Goal: Task Accomplishment & Management: Use online tool/utility

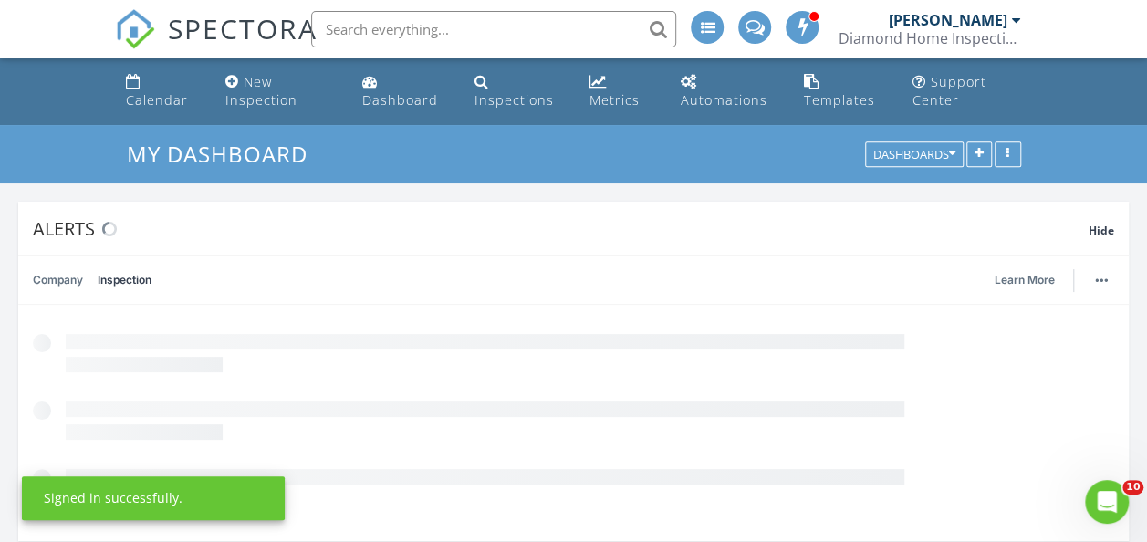
scroll to position [392, 358]
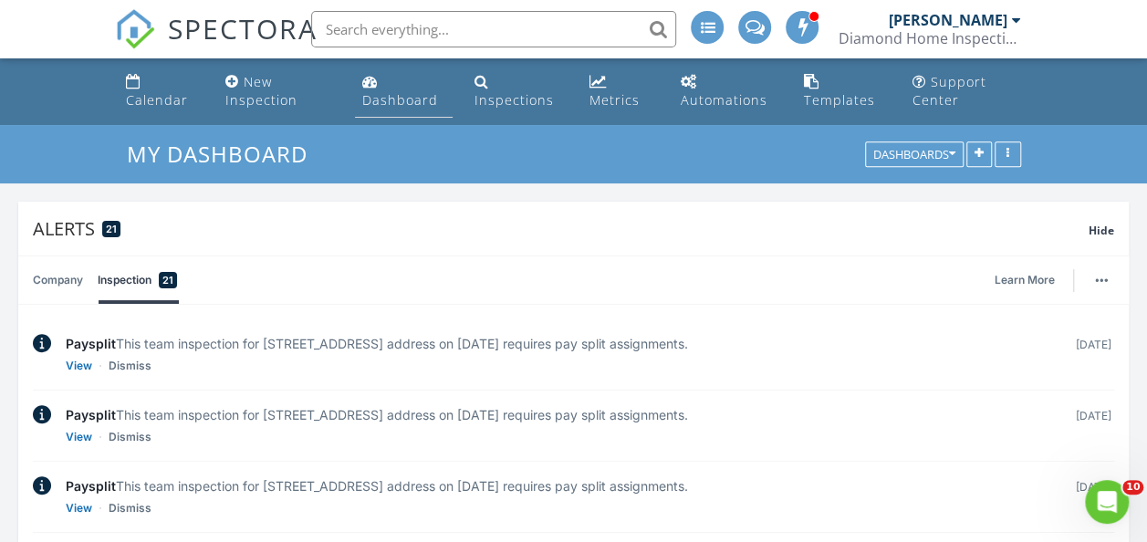
click at [387, 95] on div "Dashboard" at bounding box center [400, 99] width 76 height 17
click at [433, 107] on div "Dashboard" at bounding box center [400, 99] width 76 height 17
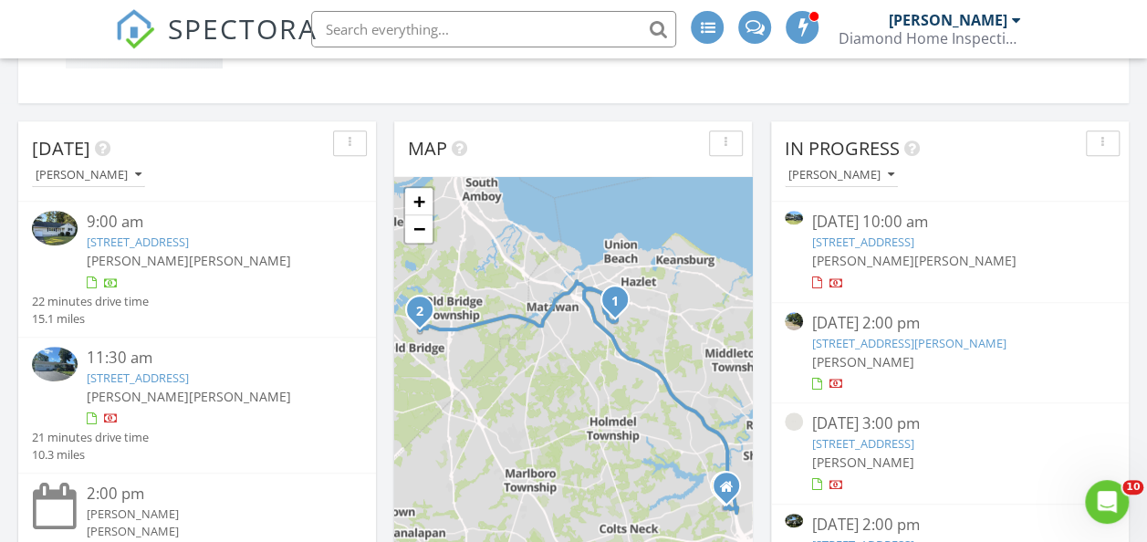
scroll to position [456, 0]
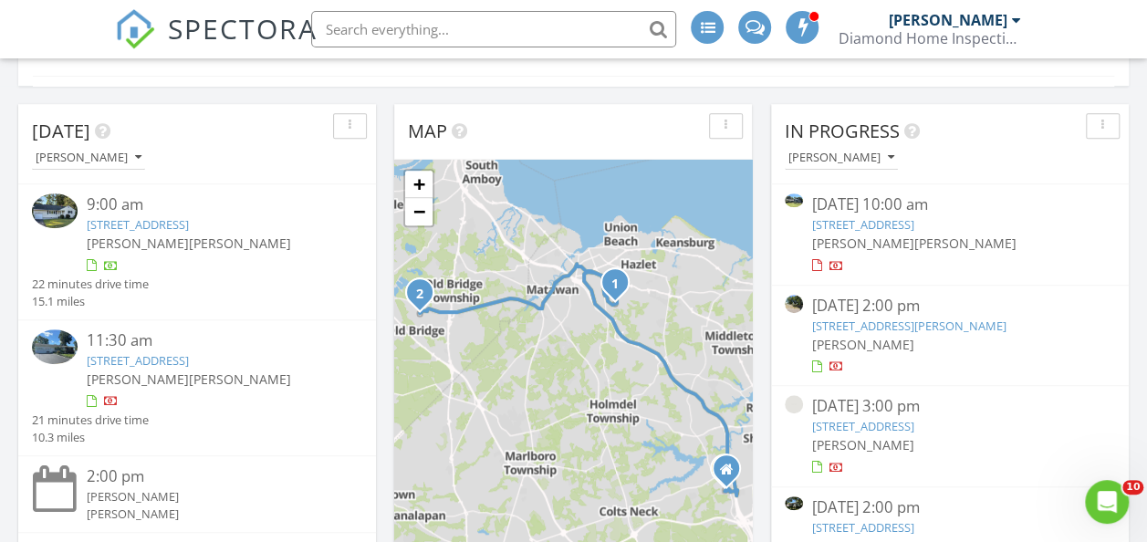
click at [844, 224] on link "51 Normandy Ct, Middletown, NJ 07748" at bounding box center [863, 224] width 102 height 16
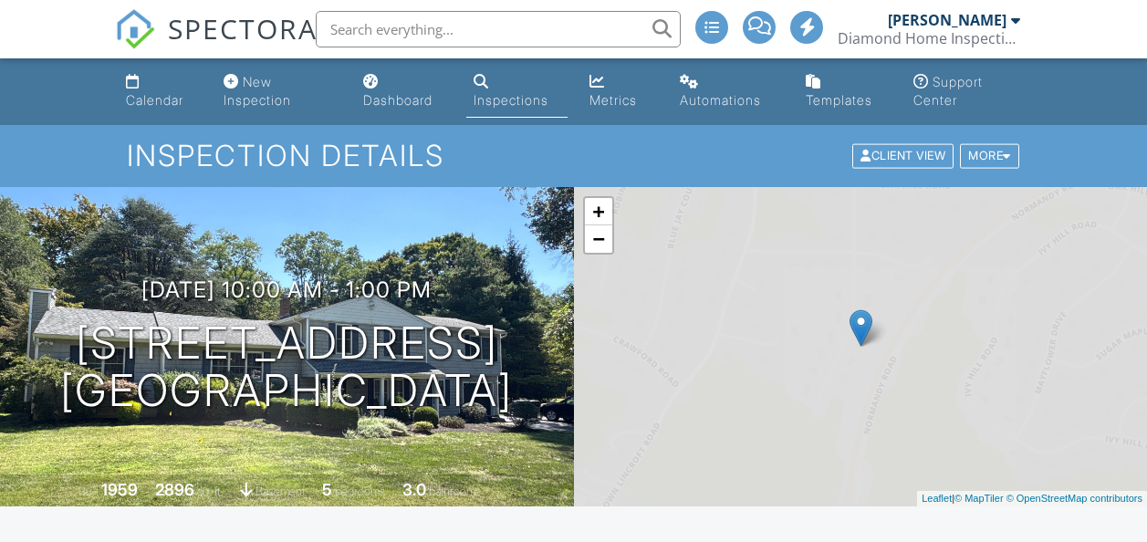
scroll to position [547, 0]
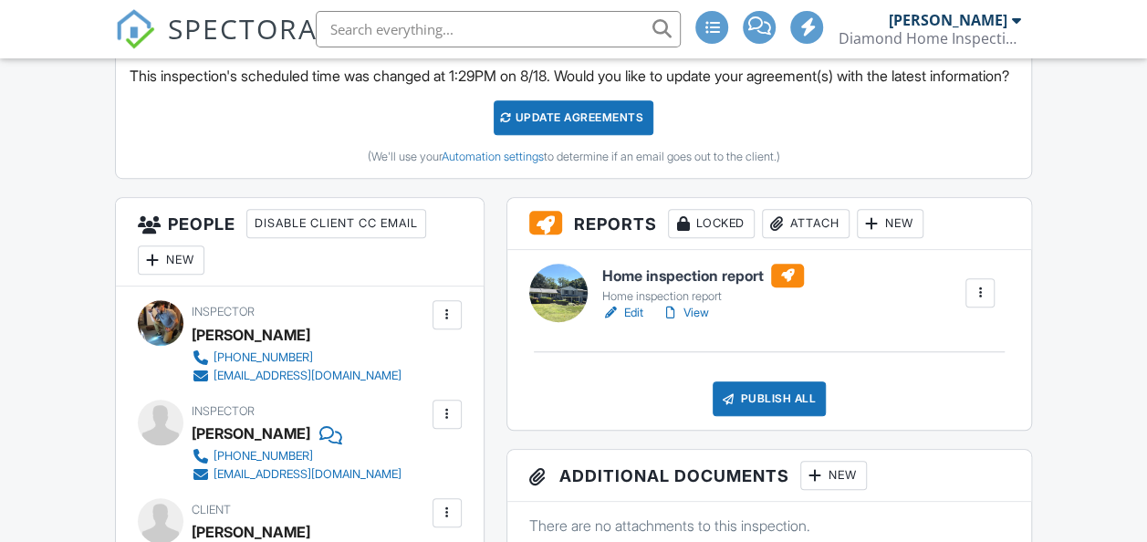
click at [881, 233] on div at bounding box center [872, 223] width 18 height 18
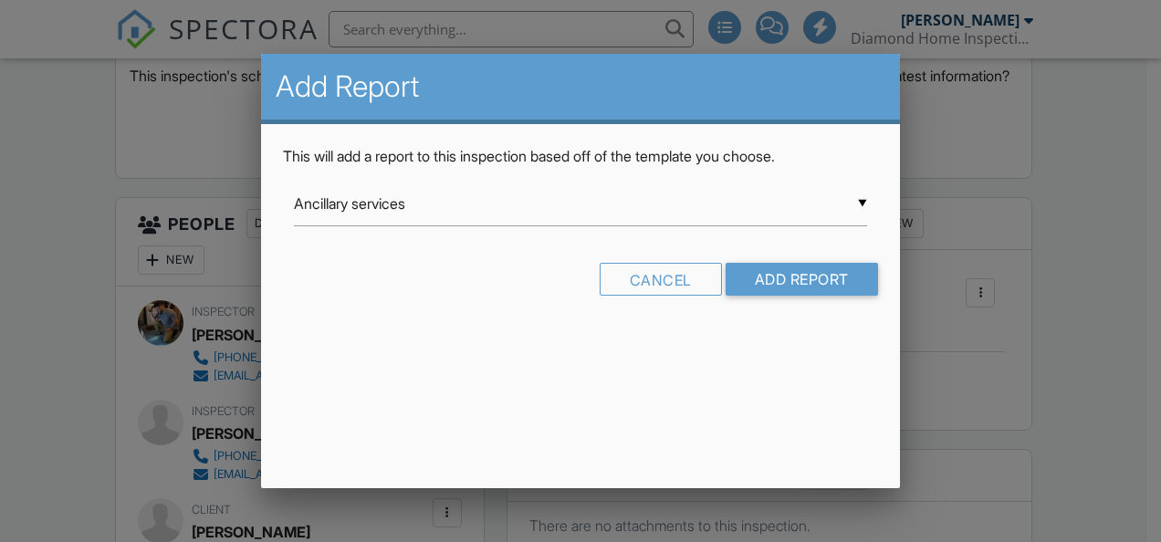
scroll to position [0, 0]
click at [860, 199] on input "Ancillary services" at bounding box center [580, 204] width 573 height 45
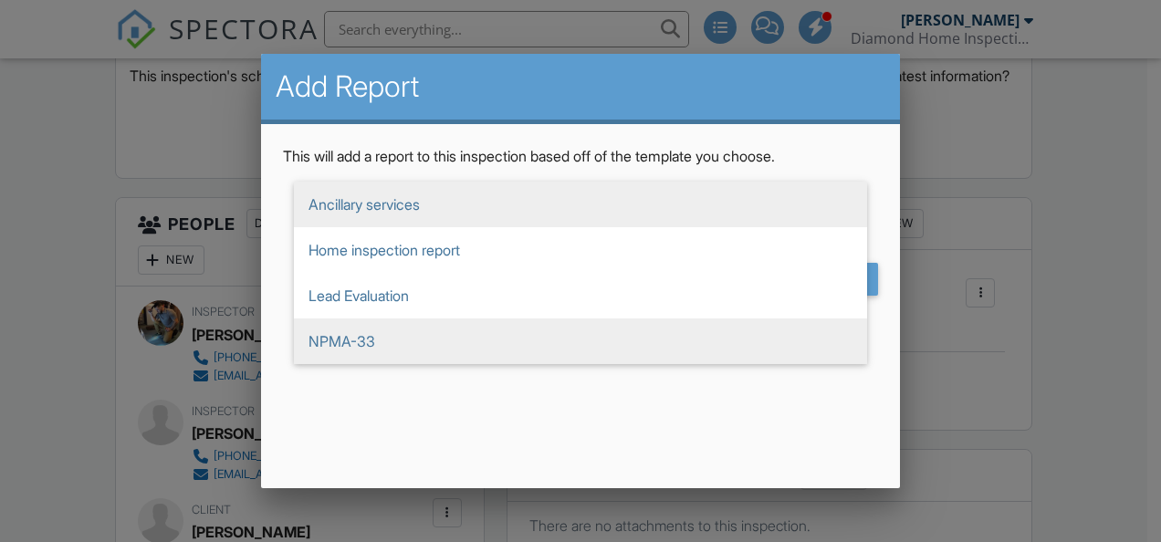
click at [416, 334] on span "NPMA-33" at bounding box center [580, 341] width 573 height 46
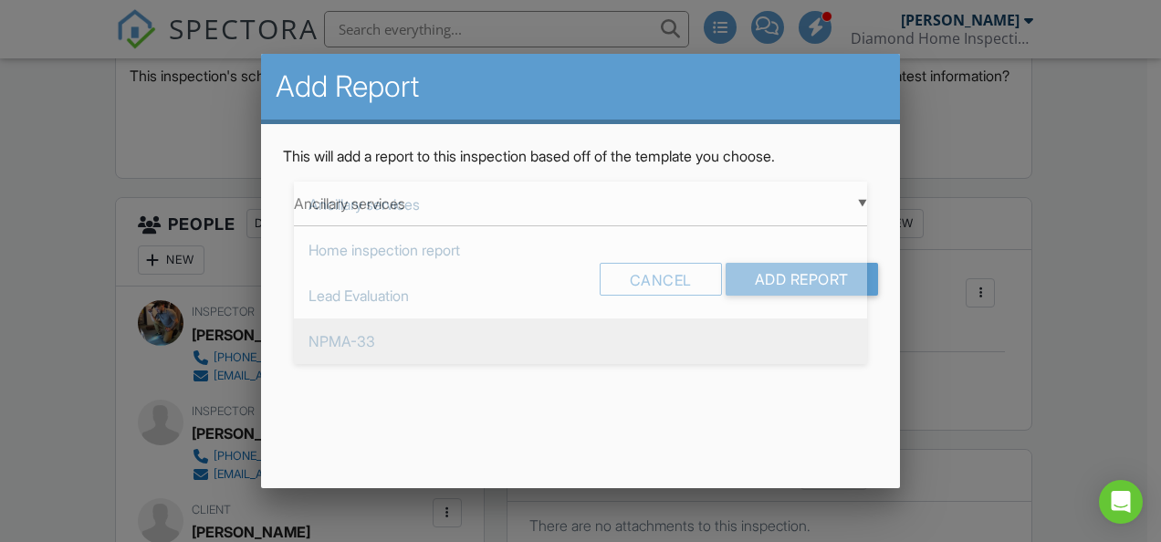
type input "NPMA-33"
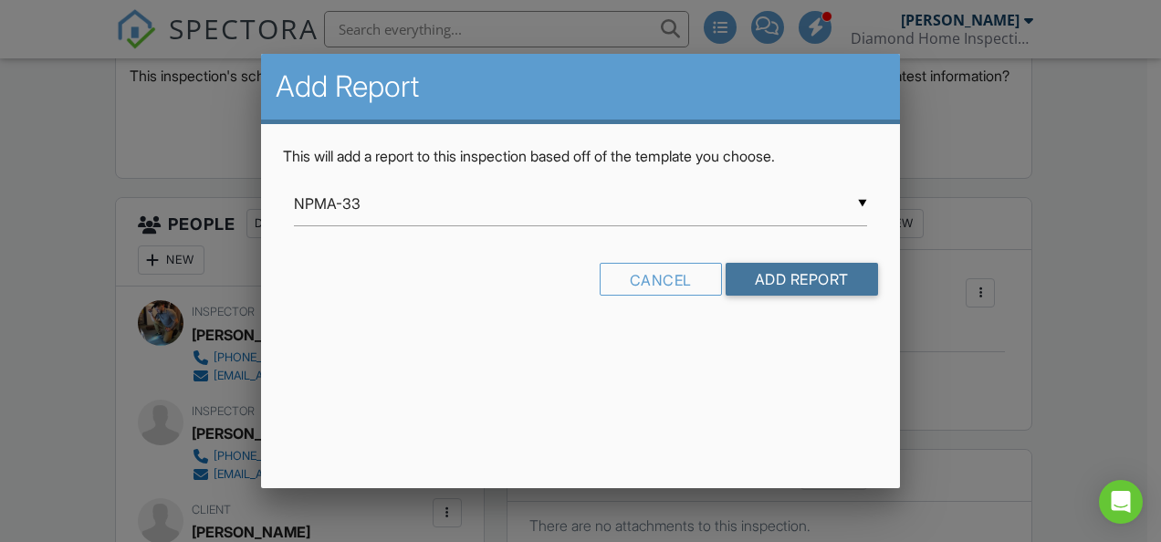
click at [752, 267] on input "Add Report" at bounding box center [801, 279] width 152 height 33
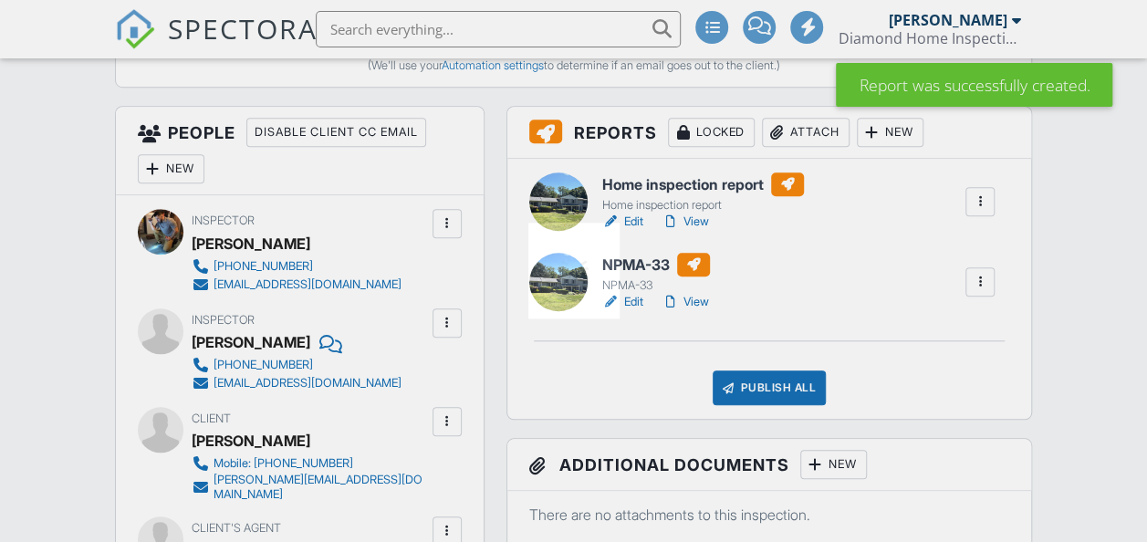
scroll to position [639, 0]
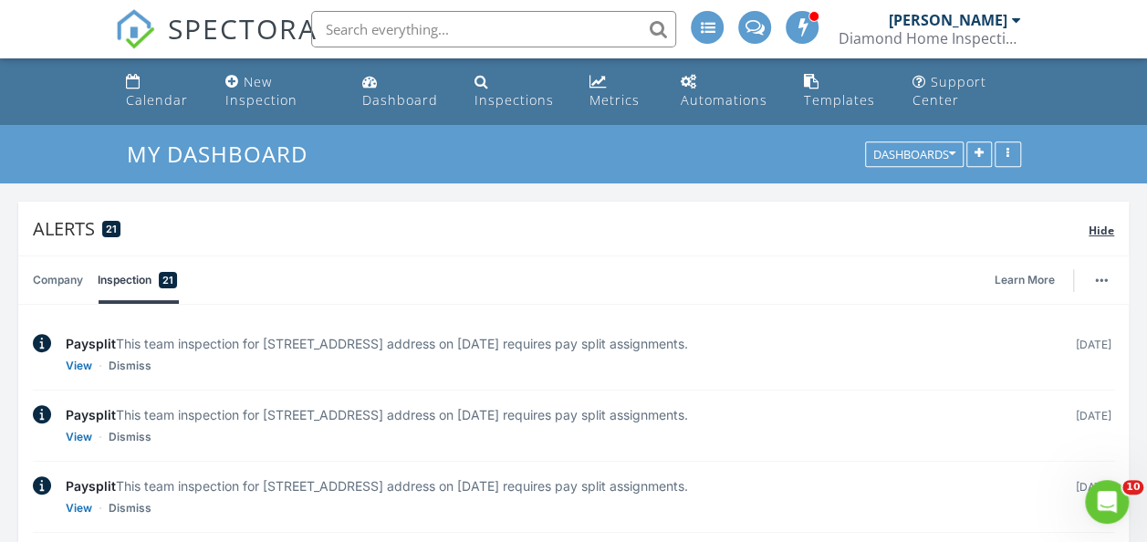
click at [1098, 230] on span "Hide" at bounding box center [1102, 231] width 26 height 16
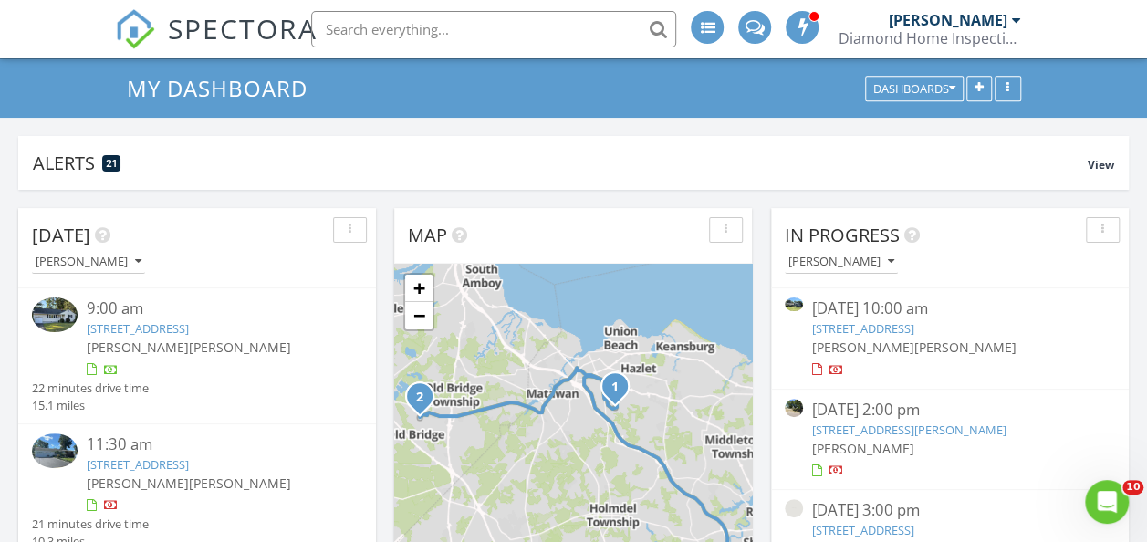
scroll to position [182, 0]
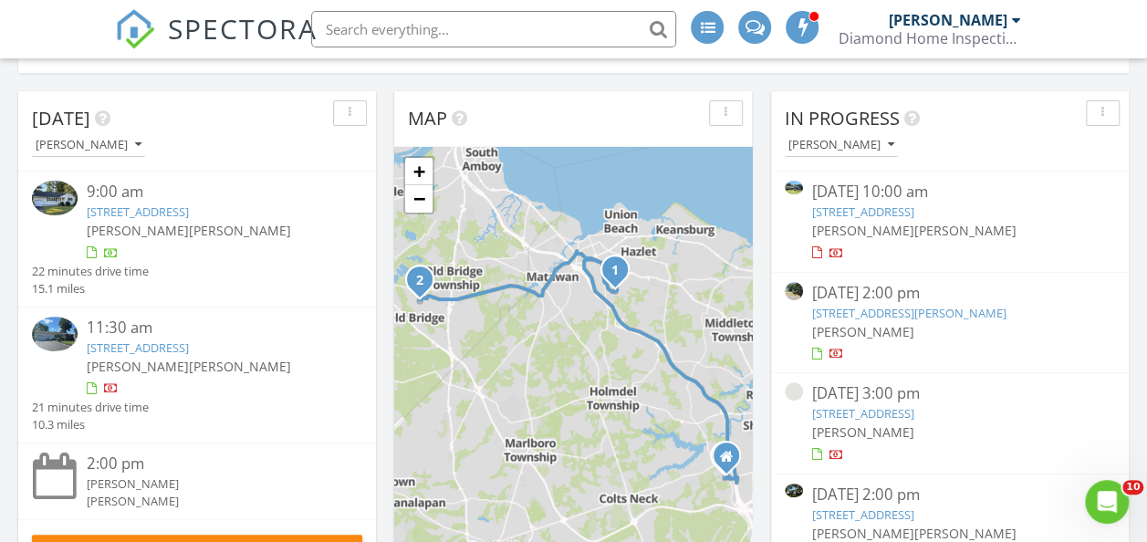
click at [867, 212] on link "[STREET_ADDRESS]" at bounding box center [863, 211] width 102 height 16
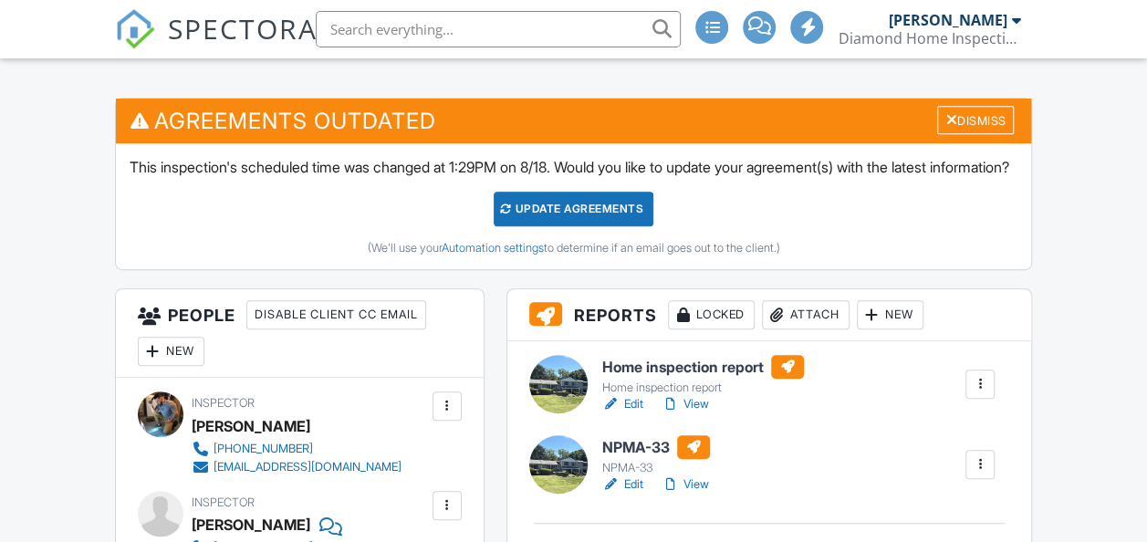
click at [633, 413] on link "Edit" at bounding box center [622, 404] width 41 height 18
